Goal: Transaction & Acquisition: Purchase product/service

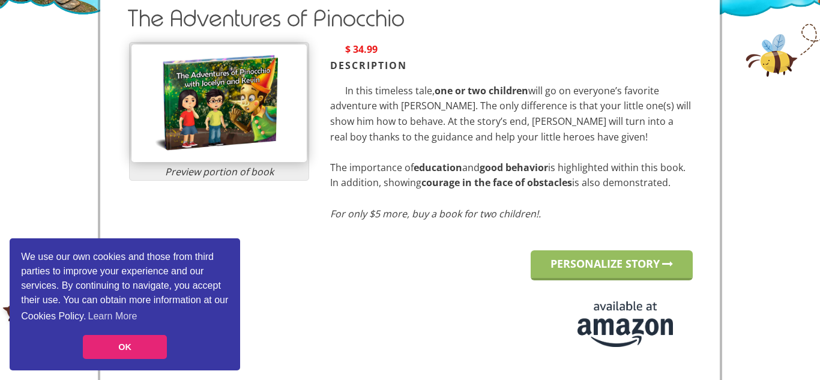
scroll to position [254, 0]
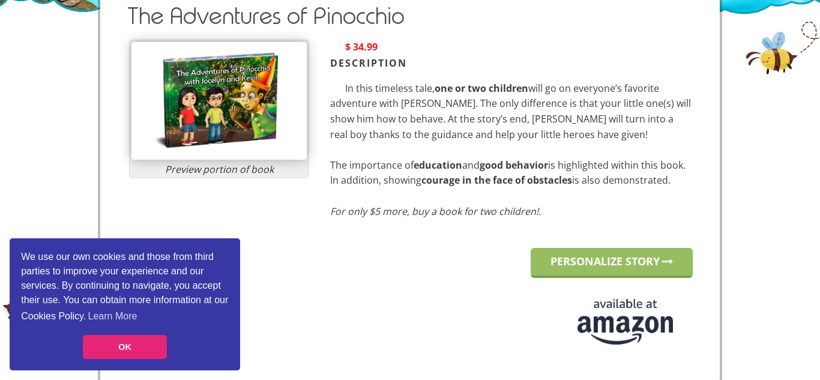
click at [271, 136] on img at bounding box center [218, 101] width 175 height 118
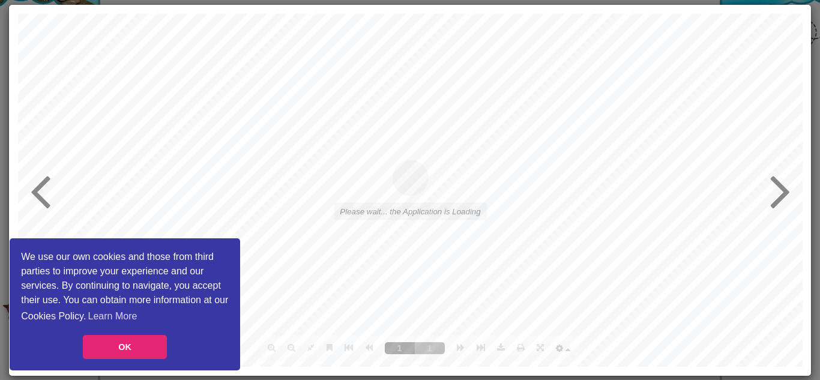
scroll to position [0, 0]
type input "1"
type input "16"
click at [794, 211] on div at bounding box center [409, 189] width 784 height 353
click at [778, 206] on icon at bounding box center [779, 190] width 20 height 58
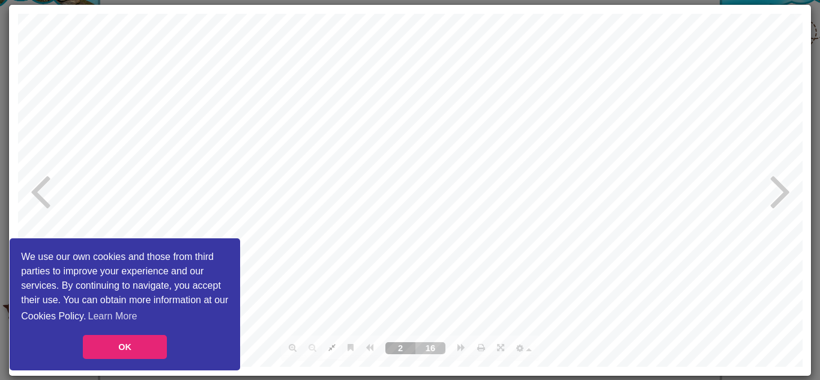
click at [778, 206] on icon at bounding box center [779, 190] width 20 height 58
type input "4"
click at [125, 344] on link "OK" at bounding box center [125, 347] width 84 height 24
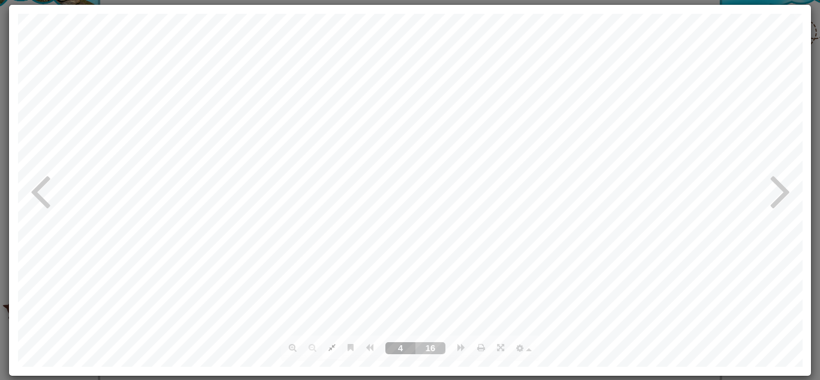
click at [0, 40] on div at bounding box center [410, 190] width 820 height 380
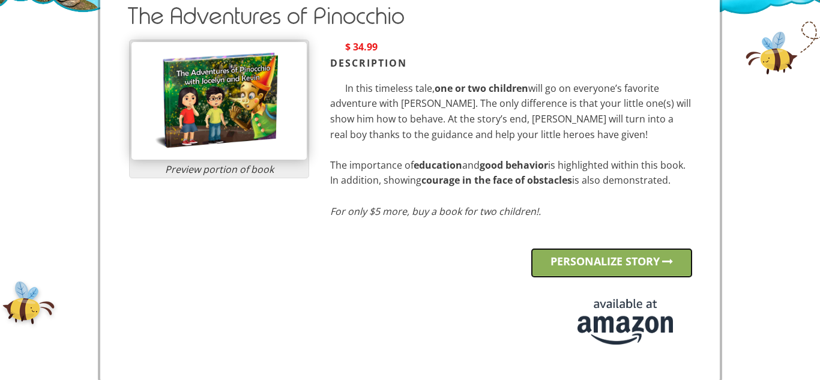
click at [551, 256] on link "PERSONALIZE STORY" at bounding box center [611, 263] width 162 height 30
